Goal: Information Seeking & Learning: Learn about a topic

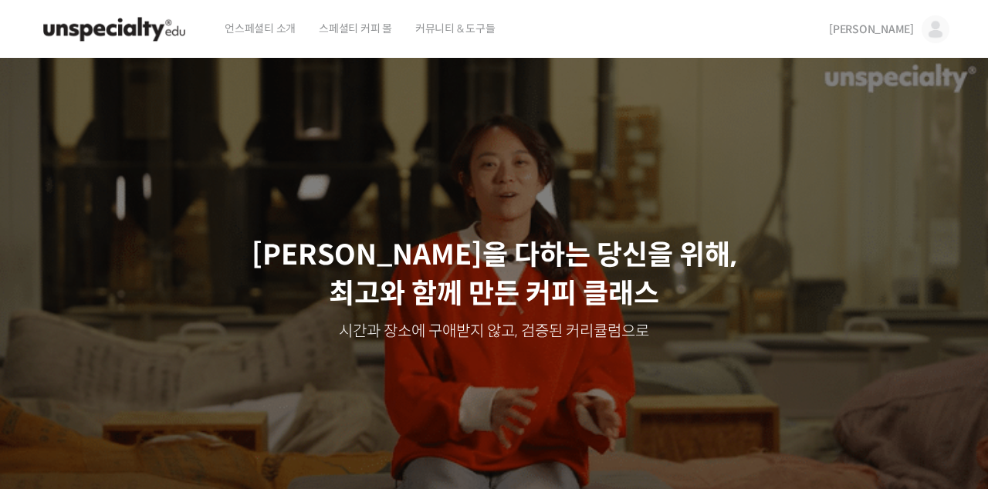
click at [942, 23] on img at bounding box center [936, 29] width 28 height 28
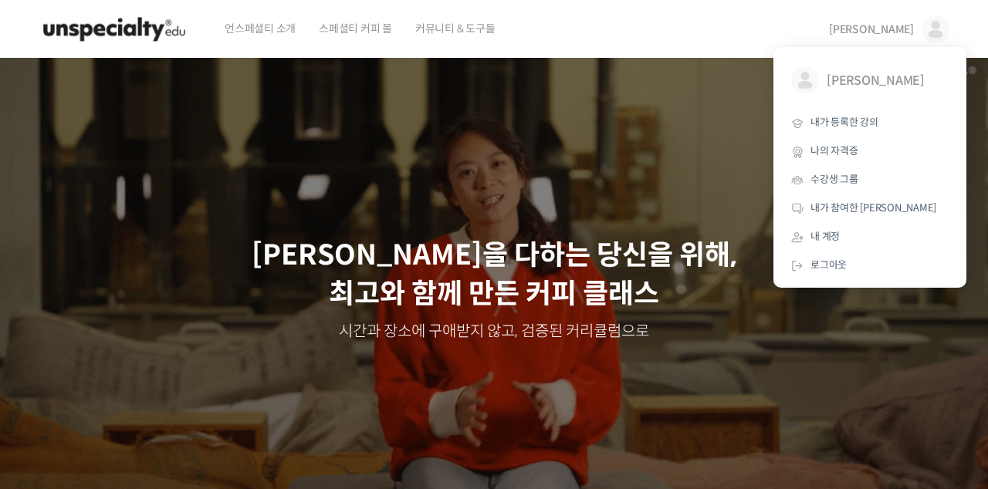
click at [878, 117] on link "내가 등록한 강의" at bounding box center [870, 123] width 181 height 29
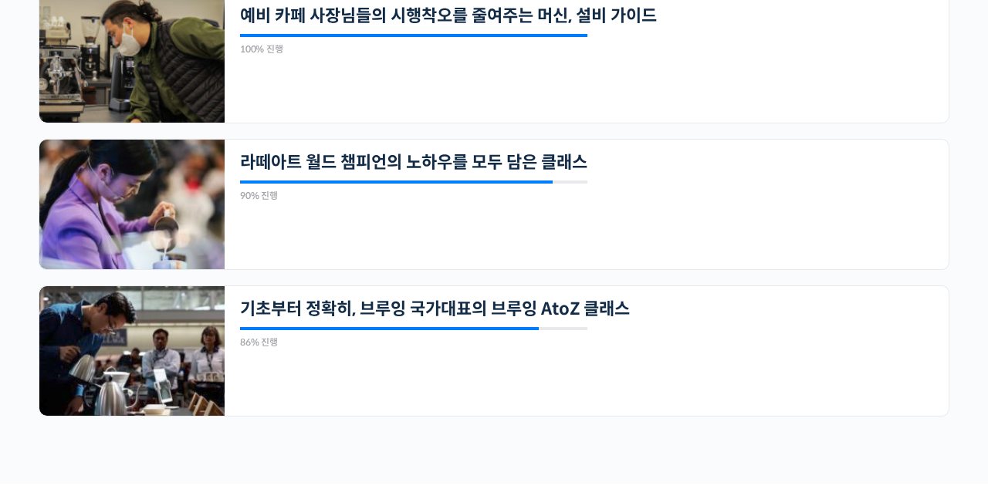
scroll to position [1492, 0]
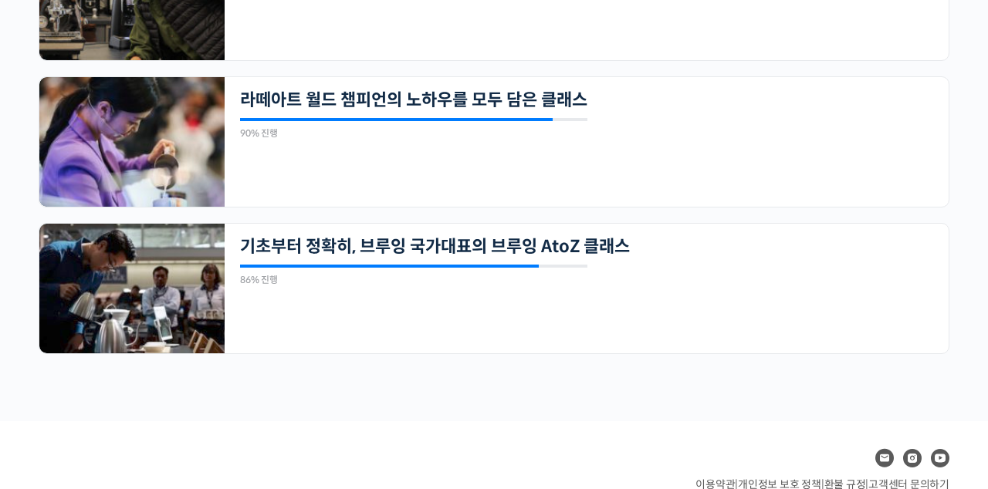
click at [71, 314] on img at bounding box center [131, 289] width 185 height 130
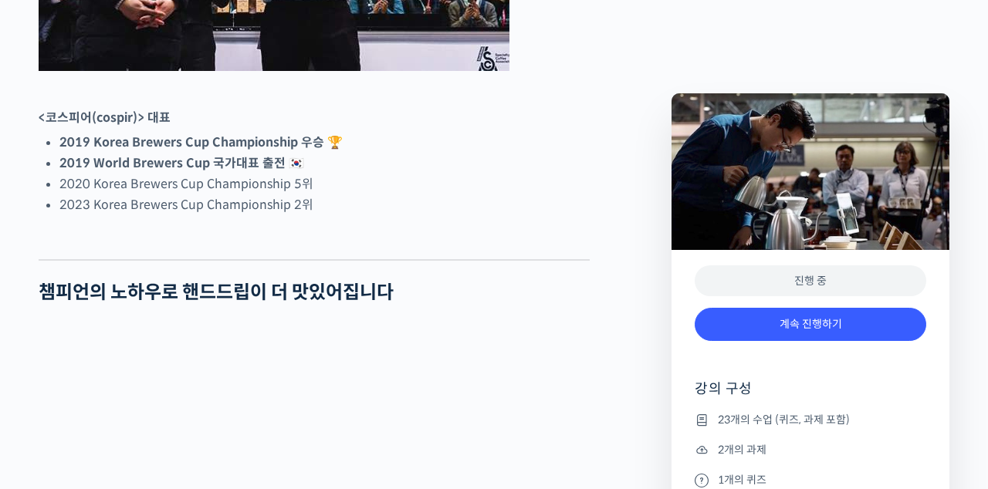
scroll to position [977, 0]
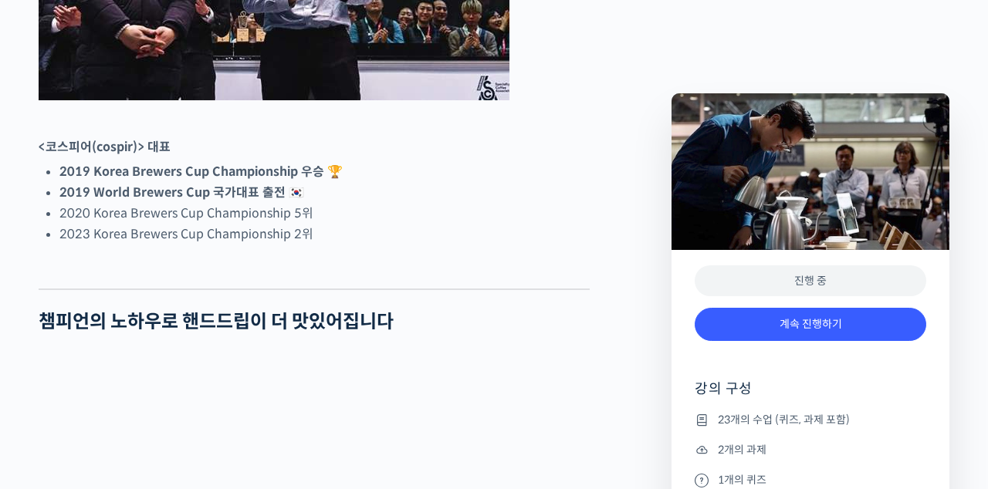
click at [99, 201] on strong "2019 World Brewers Cup 국가대표 출전 🇰🇷" at bounding box center [181, 192] width 245 height 16
click at [725, 286] on div "진행 중" at bounding box center [811, 282] width 232 height 32
click at [725, 329] on link "계속 진행하기" at bounding box center [811, 324] width 232 height 33
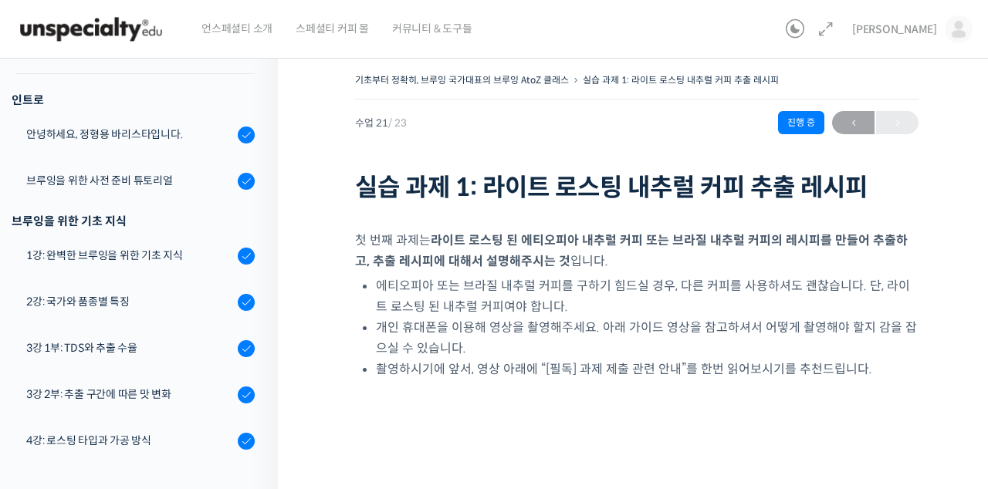
scroll to position [145, 0]
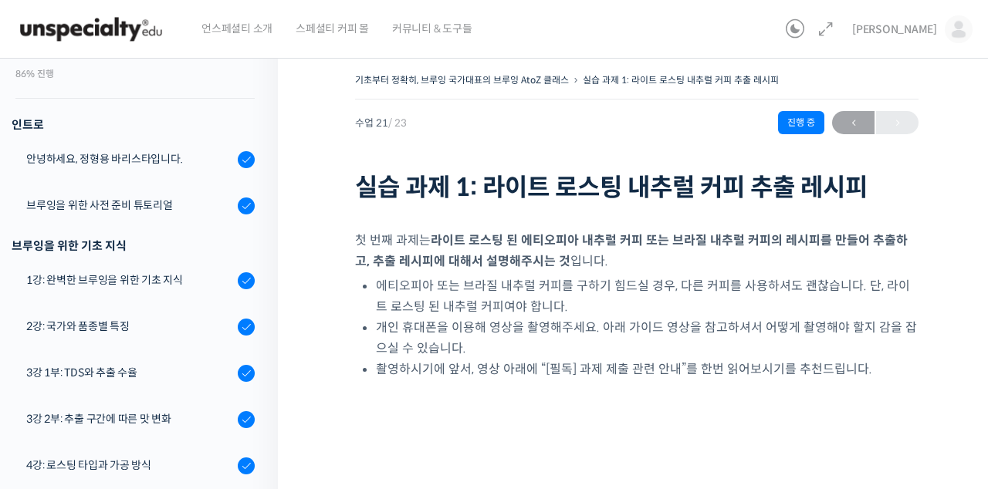
click at [56, 169] on link "안녕하세요, 정형용 바리스타입니다." at bounding box center [135, 160] width 286 height 42
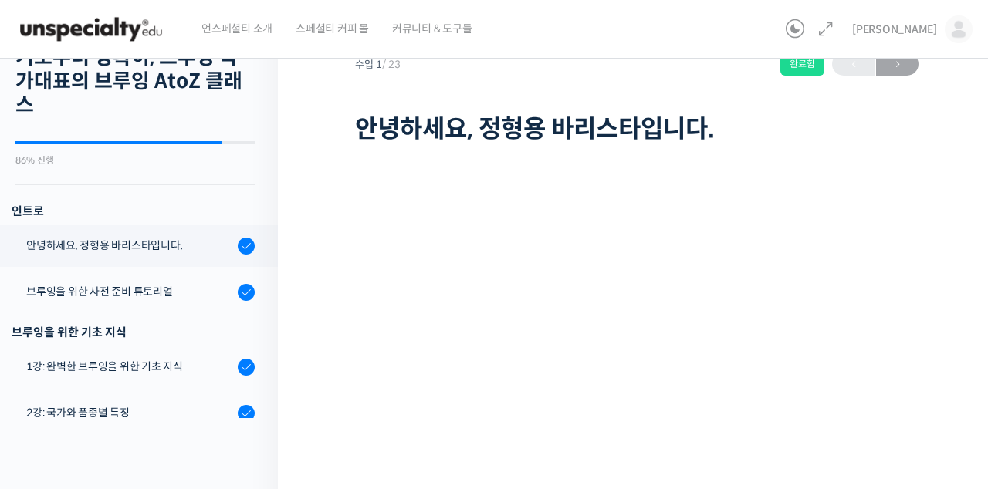
scroll to position [58, 0]
click at [60, 293] on div "브루잉을 위한 사전 준비 튜토리얼" at bounding box center [129, 292] width 207 height 17
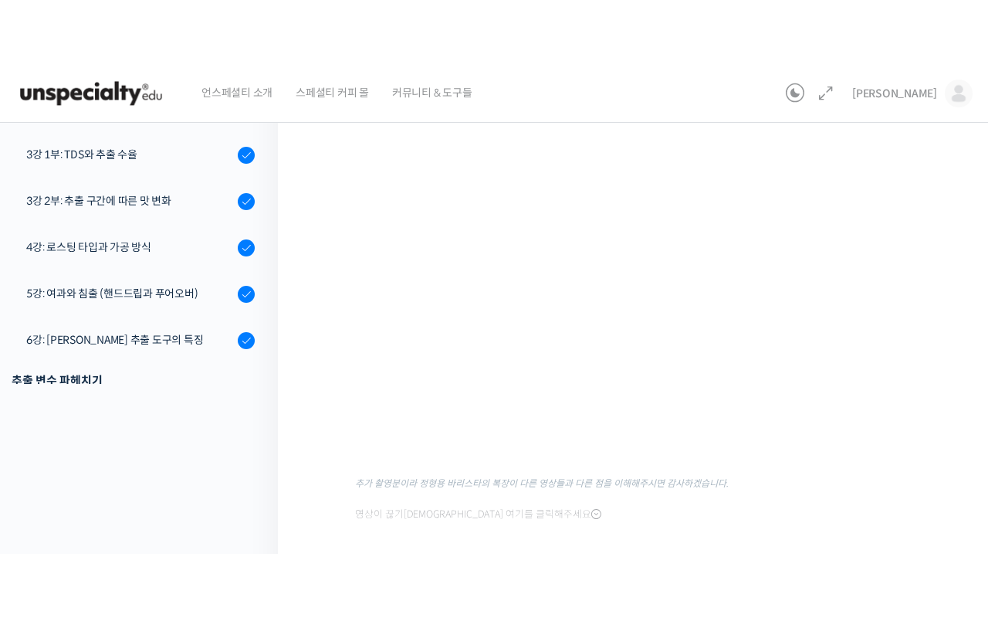
scroll to position [102, 0]
